Goal: Information Seeking & Learning: Learn about a topic

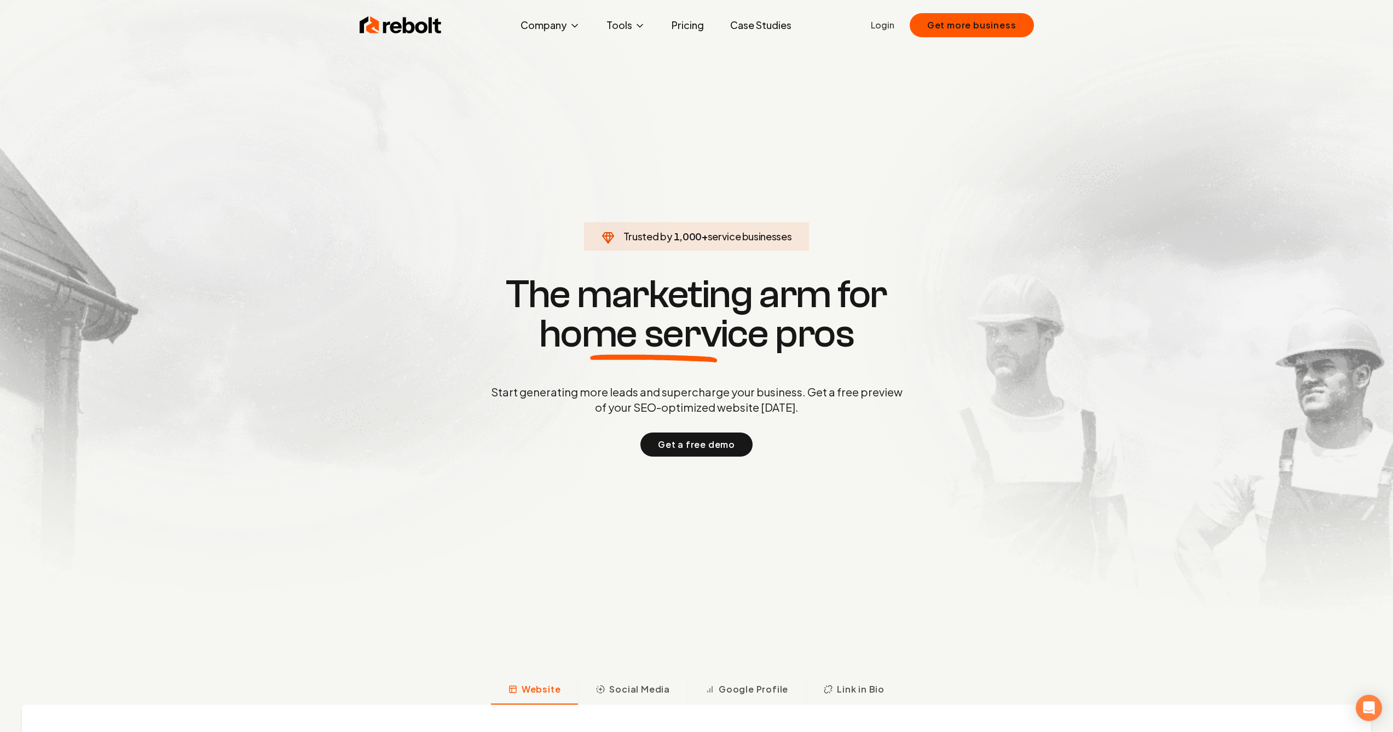
click at [686, 29] on link "Pricing" at bounding box center [688, 25] width 50 height 22
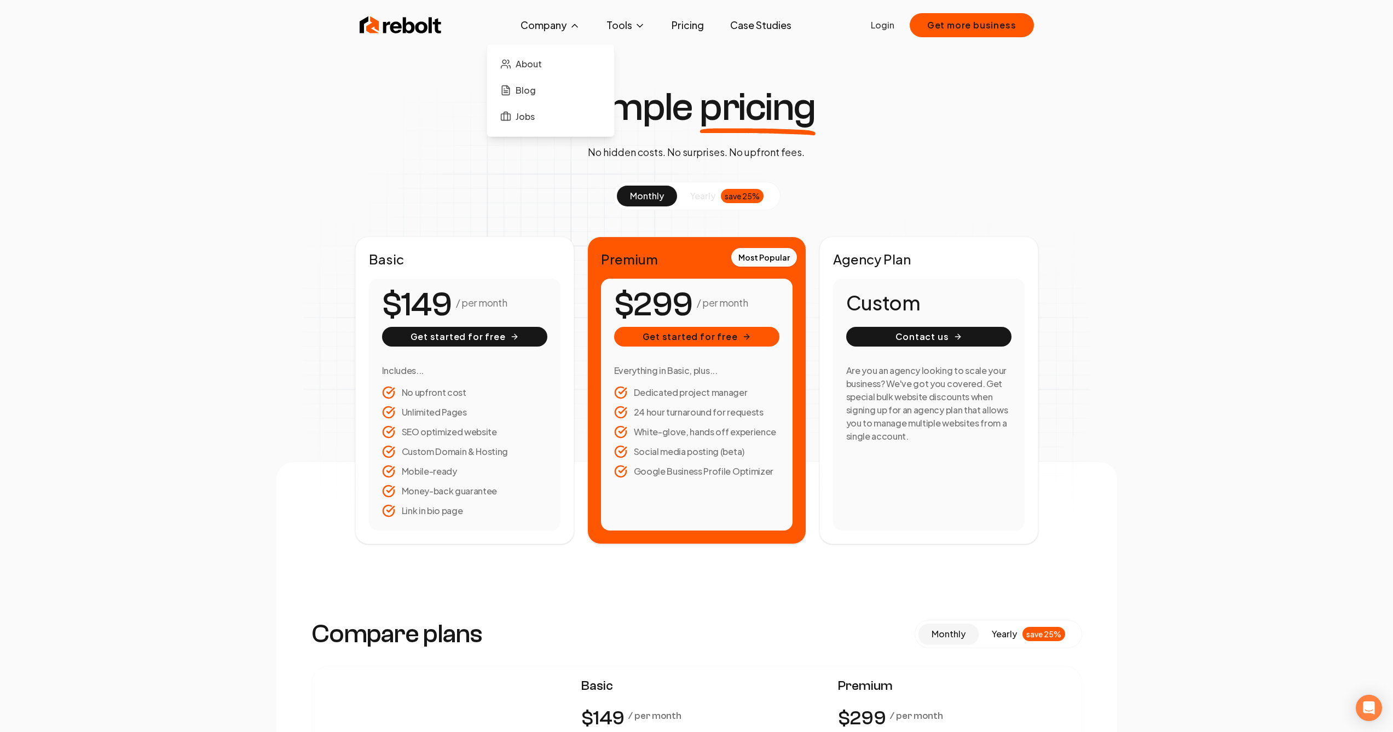
click at [547, 33] on button "Company" at bounding box center [550, 25] width 77 height 22
click at [553, 58] on link "About" at bounding box center [550, 64] width 109 height 22
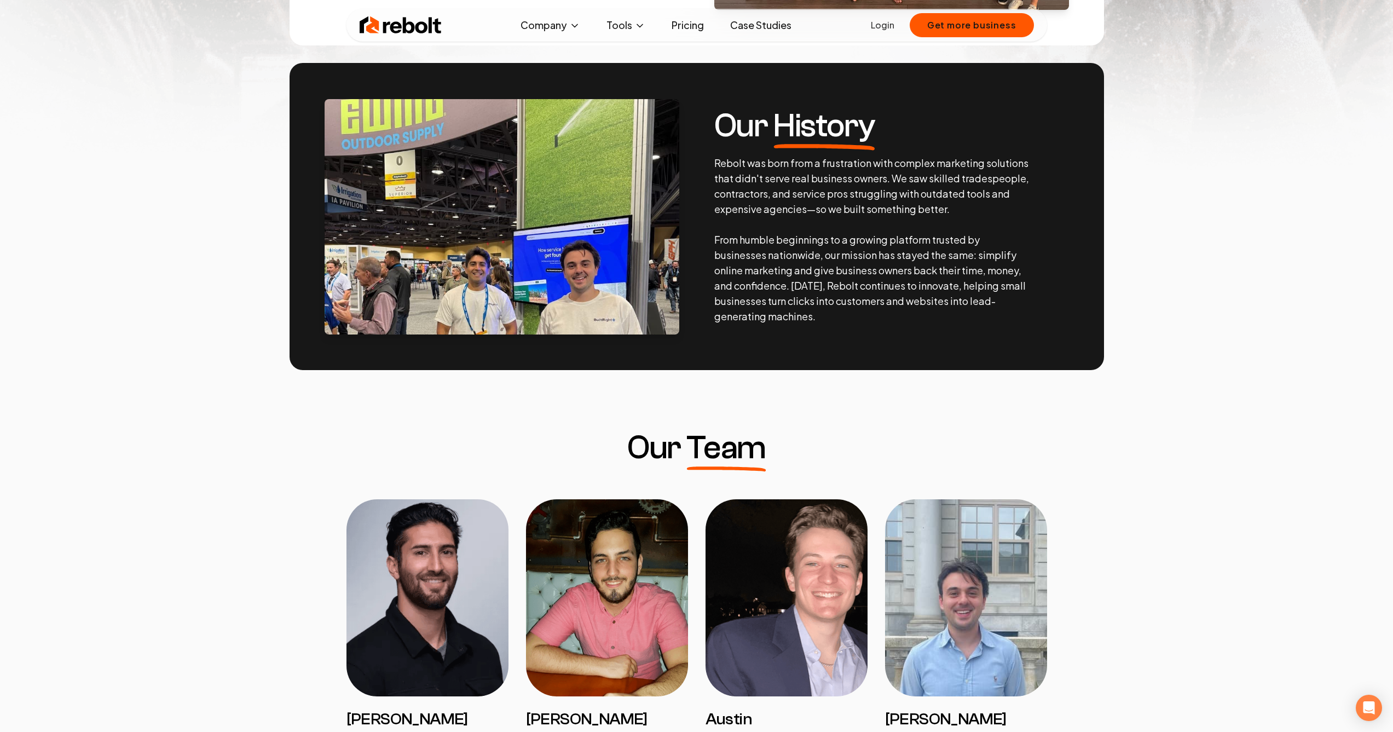
scroll to position [597, 0]
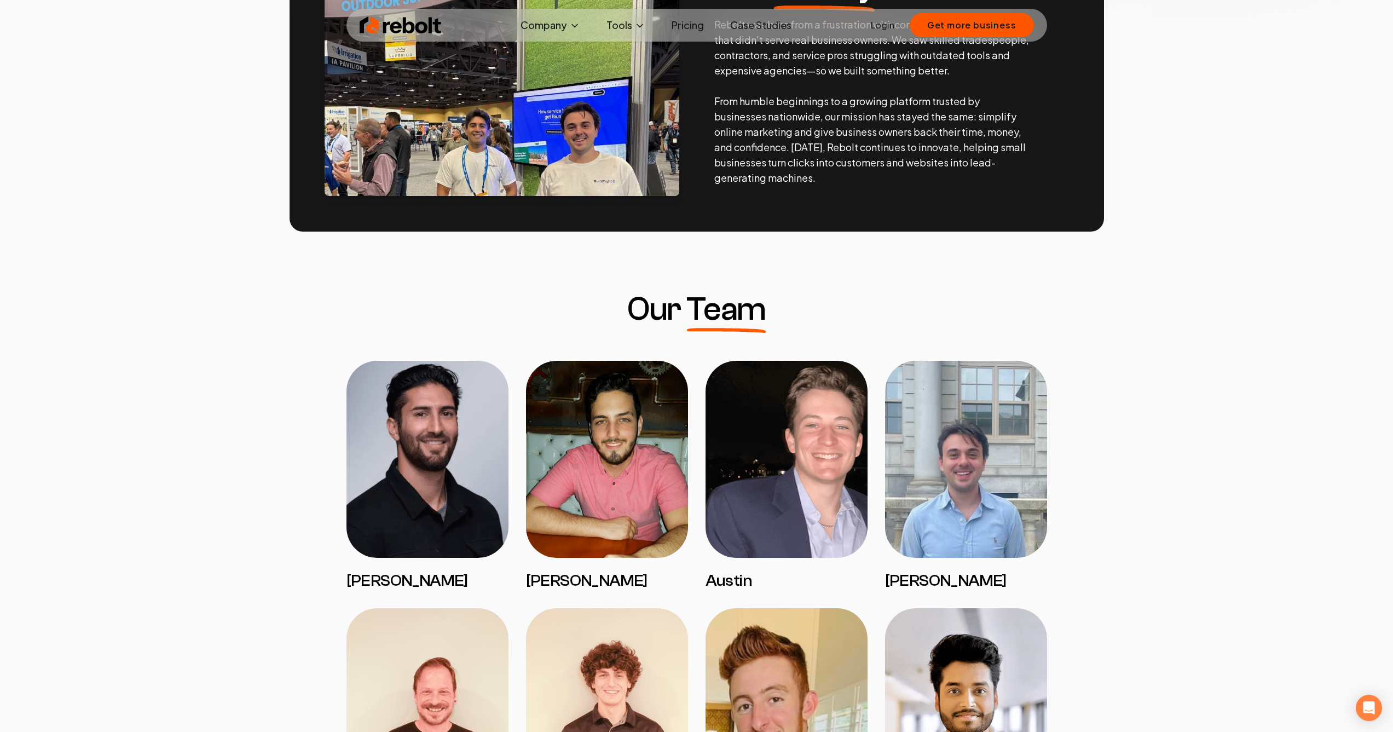
click at [419, 449] on img at bounding box center [428, 459] width 162 height 197
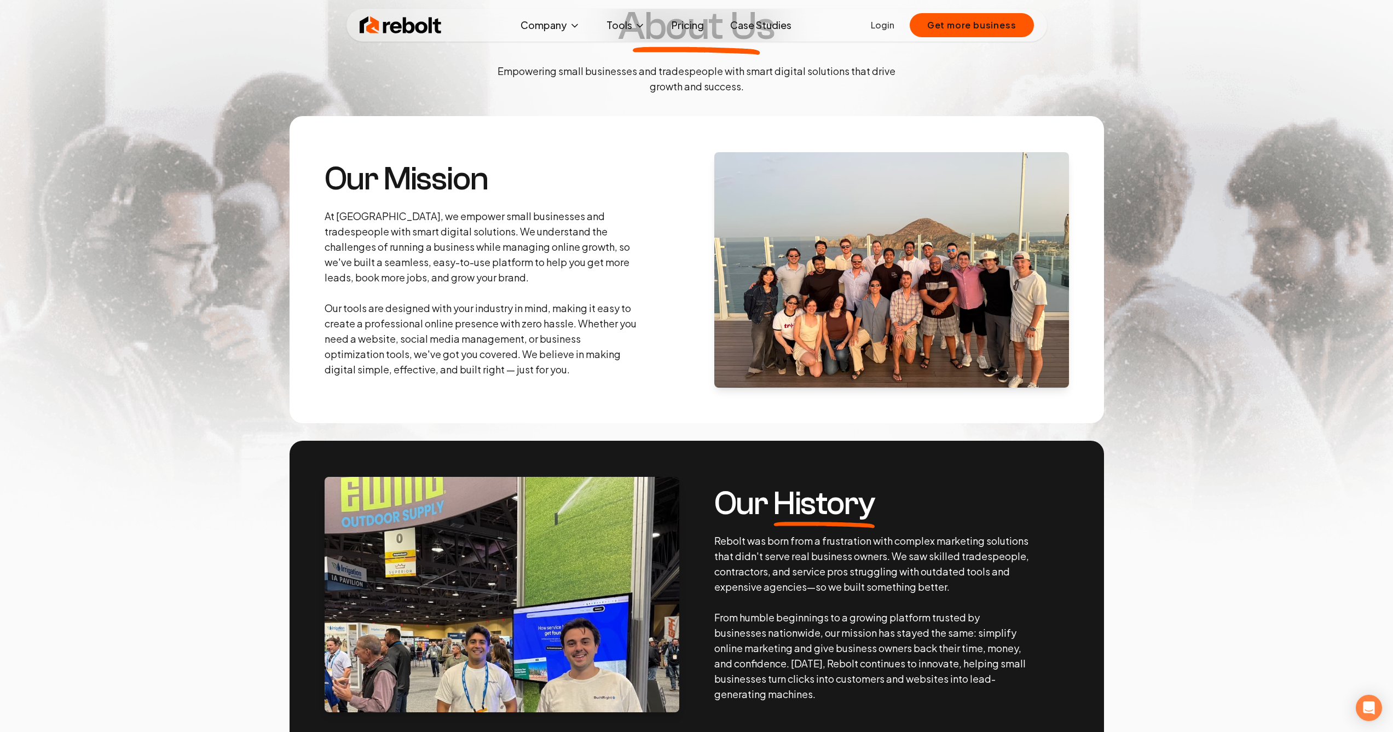
scroll to position [0, 0]
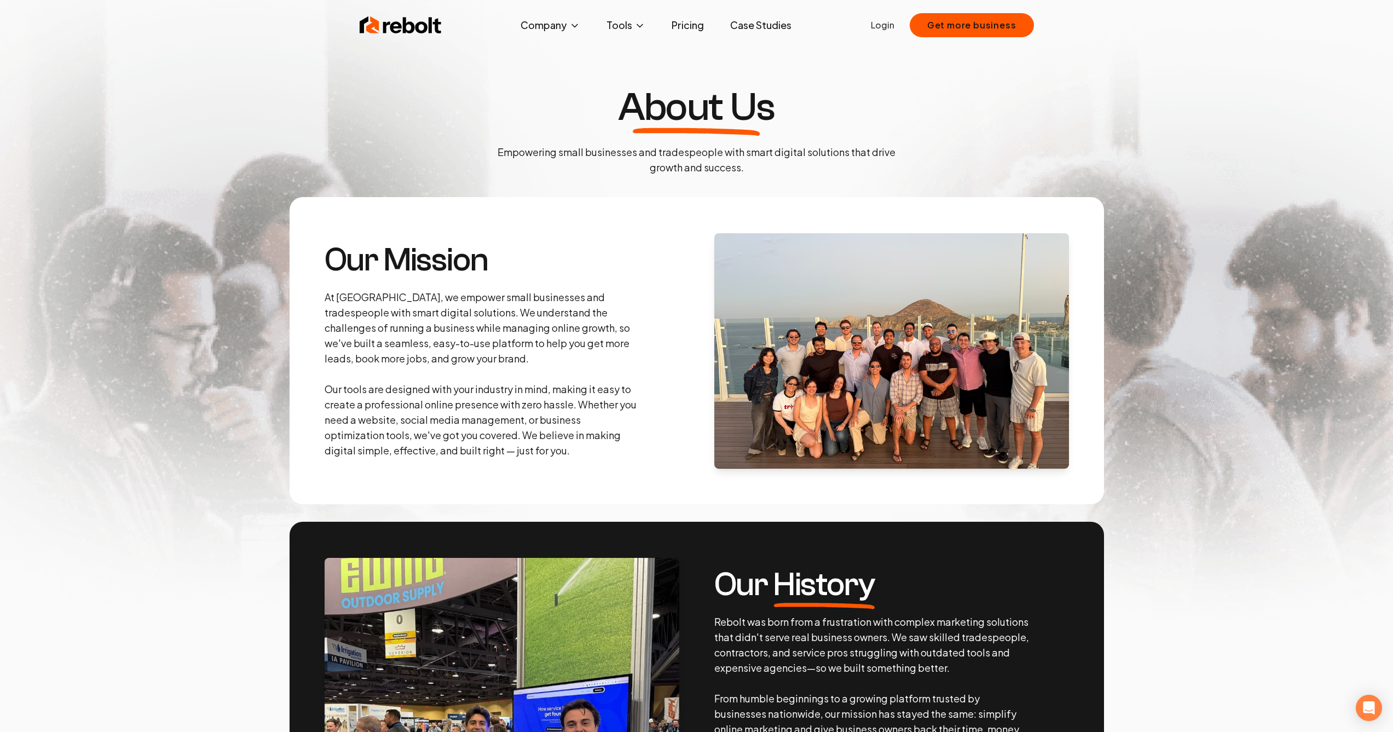
click at [749, 22] on link "Case Studies" at bounding box center [760, 25] width 79 height 22
